Goal: Information Seeking & Learning: Learn about a topic

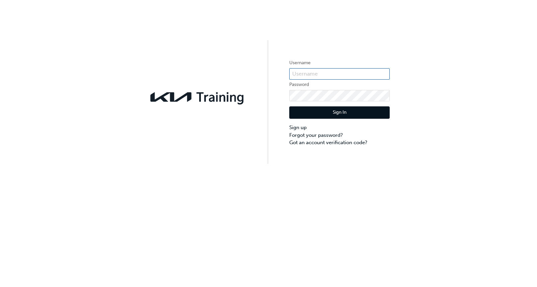
type input "bf.[PERSON_NAME].formeloza"
click at [355, 112] on button "Sign In" at bounding box center [339, 112] width 100 height 13
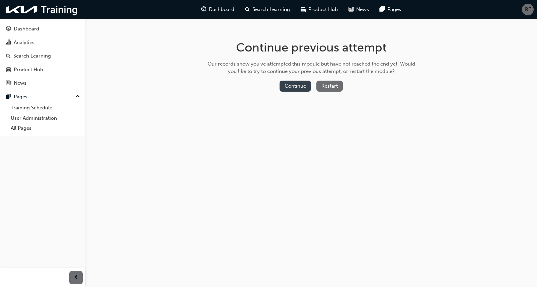
click at [294, 88] on button "Continue" at bounding box center [295, 86] width 31 height 11
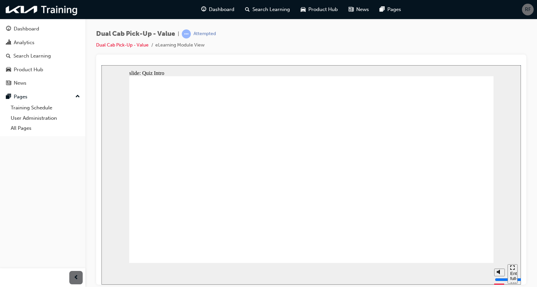
radio input "true"
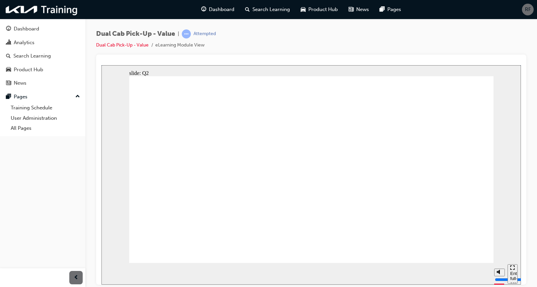
drag, startPoint x: 361, startPoint y: 171, endPoint x: 387, endPoint y: 188, distance: 31.0
radio input "true"
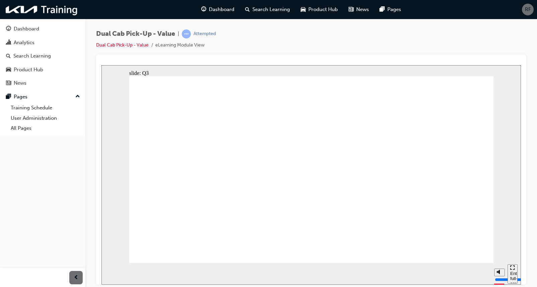
radio input "true"
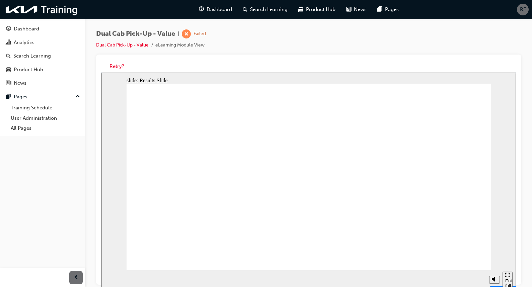
drag, startPoint x: 377, startPoint y: 176, endPoint x: 446, endPoint y: 223, distance: 84.0
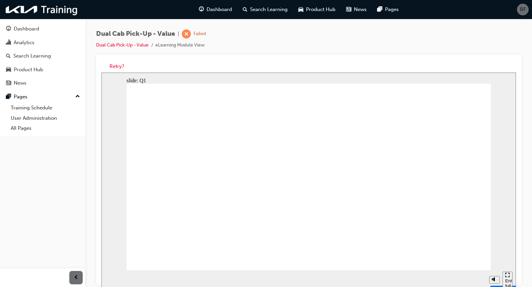
radio input "false"
radio input "true"
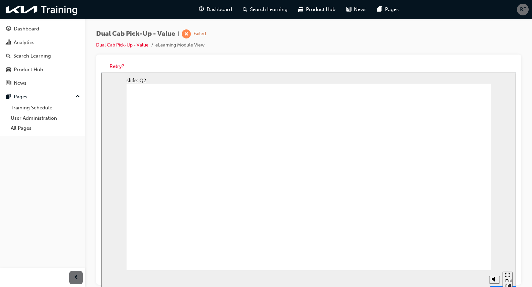
drag, startPoint x: 368, startPoint y: 162, endPoint x: 368, endPoint y: 201, distance: 38.8
radio input "false"
radio input "true"
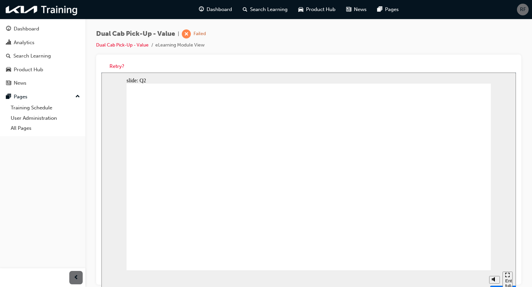
drag, startPoint x: 358, startPoint y: 215, endPoint x: 418, endPoint y: 243, distance: 66.1
radio input "true"
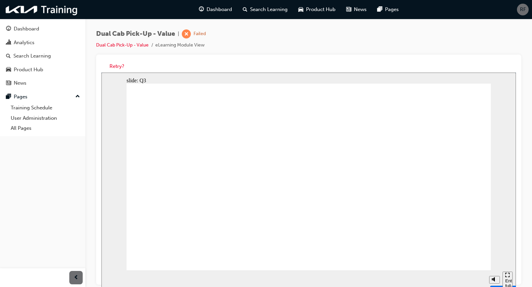
click at [116, 66] on button "Retry?" at bounding box center [117, 67] width 15 height 8
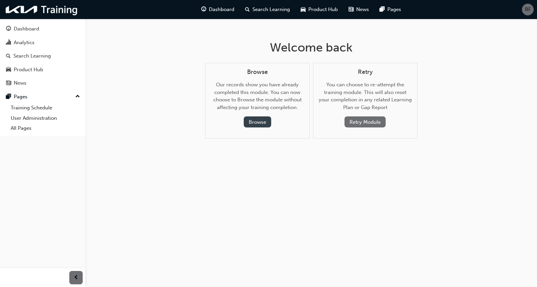
click at [255, 121] on button "Browse" at bounding box center [257, 122] width 27 height 11
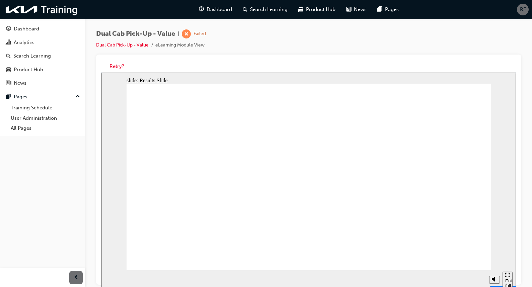
drag, startPoint x: 267, startPoint y: 197, endPoint x: 272, endPoint y: 201, distance: 6.7
drag, startPoint x: 342, startPoint y: 169, endPoint x: 353, endPoint y: 181, distance: 16.1
radio input "true"
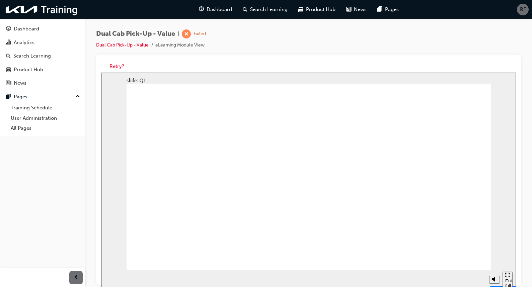
radio input "true"
drag, startPoint x: 347, startPoint y: 157, endPoint x: 413, endPoint y: 209, distance: 84.4
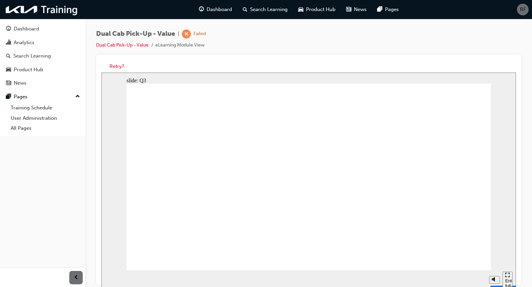
radio input "true"
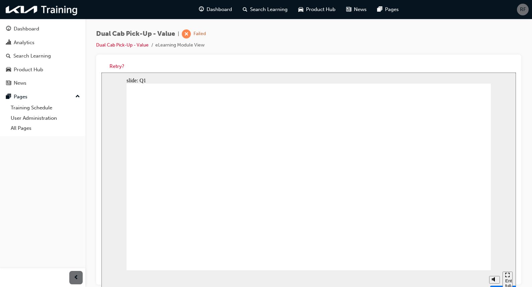
radio input "true"
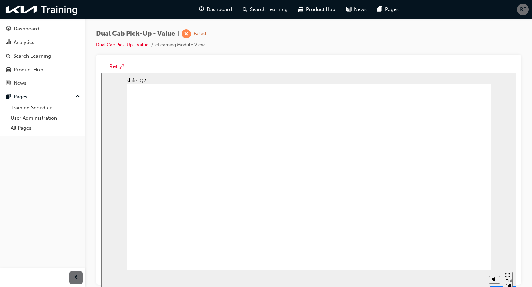
radio input "true"
click at [454, 264] on div "slide: Q2 Rectangle Group Rectangle 2 Line 2 Menu Resources Question 2 Line 3 …" at bounding box center [308, 183] width 415 height 220
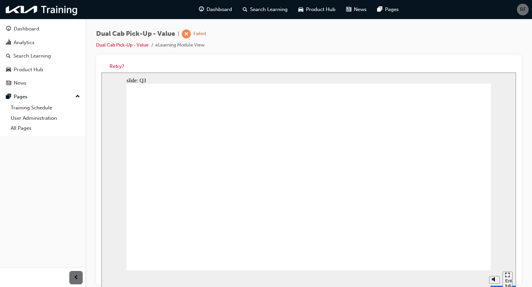
radio input "true"
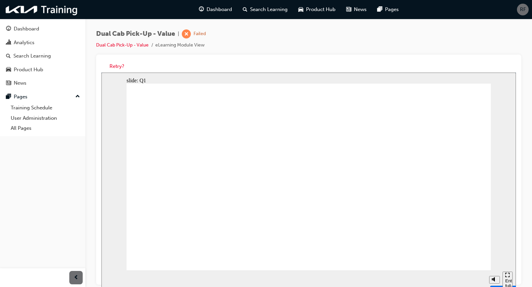
drag, startPoint x: 363, startPoint y: 211, endPoint x: 398, endPoint y: 220, distance: 36.3
radio input "false"
radio input "true"
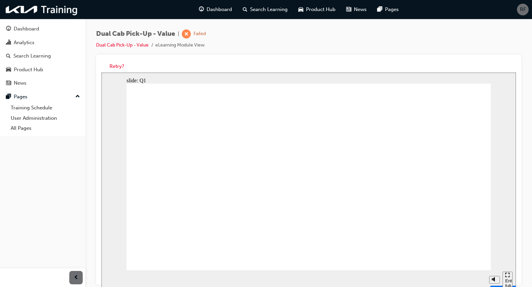
drag, startPoint x: 306, startPoint y: 193, endPoint x: 312, endPoint y: 197, distance: 7.2
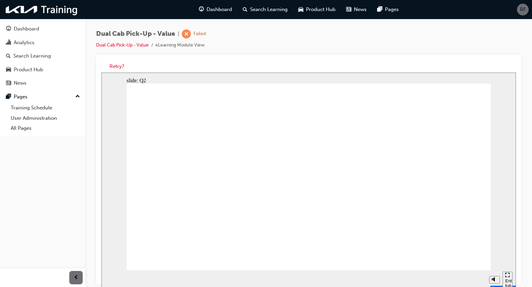
radio input "true"
drag, startPoint x: 361, startPoint y: 186, endPoint x: 364, endPoint y: 188, distance: 4.4
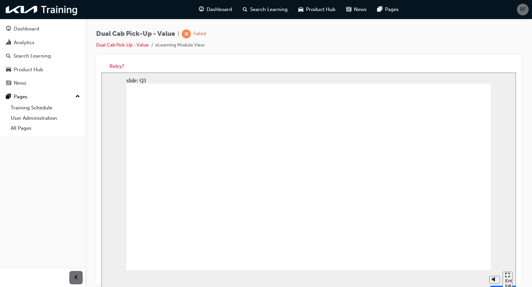
radio input "true"
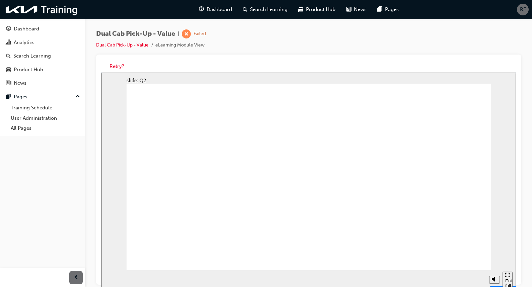
radio input "true"
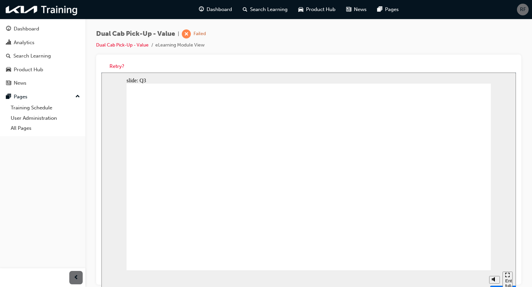
radio input "true"
drag, startPoint x: 442, startPoint y: 262, endPoint x: 461, endPoint y: 261, distance: 19.8
click at [118, 68] on button "Retry?" at bounding box center [117, 67] width 15 height 8
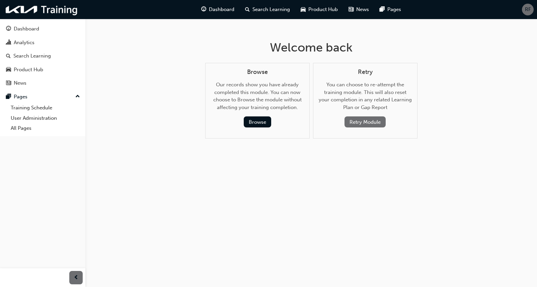
click at [238, 229] on div "Welcome back Browse Our records show you have already completed this module. Yo…" at bounding box center [268, 143] width 537 height 287
click at [254, 118] on button "Browse" at bounding box center [257, 122] width 27 height 11
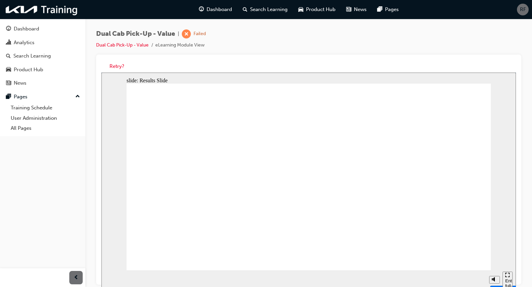
click at [128, 41] on div "Dual Cab Pick-Up - Value | Failed Dual Cab Pick-Up - Value eLearning Module View" at bounding box center [151, 39] width 110 height 20
click at [127, 44] on link "Dual Cab Pick-Up - Value" at bounding box center [122, 45] width 53 height 6
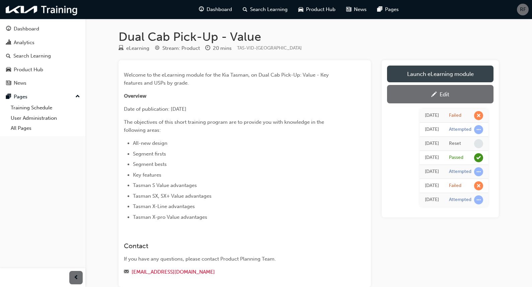
click at [442, 69] on link "Launch eLearning module" at bounding box center [440, 74] width 106 height 17
